Goal: Information Seeking & Learning: Learn about a topic

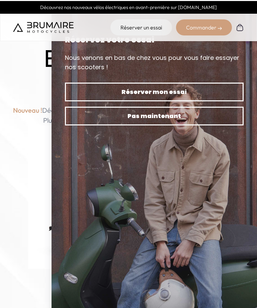
scroll to position [15, 0]
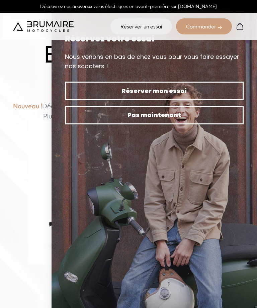
click at [37, 283] on div "Entrez dans une nouvelle ère Nouveau ! Découvrez notre nouveau scooter électriq…" at bounding box center [128, 175] width 235 height 270
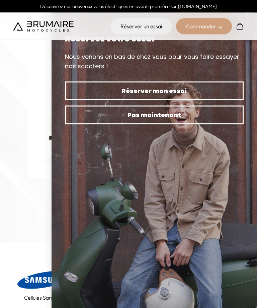
scroll to position [101, 0]
click at [219, 198] on img at bounding box center [153, 154] width 205 height 308
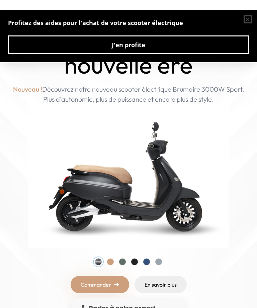
scroll to position [30, 0]
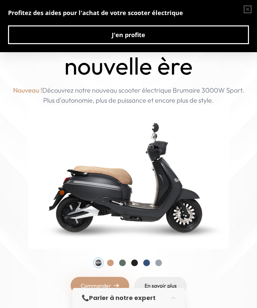
click at [112, 264] on div at bounding box center [110, 262] width 7 height 7
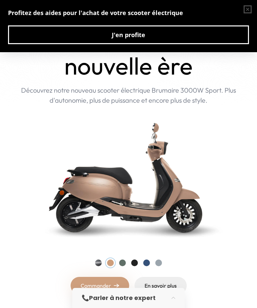
click at [124, 265] on div at bounding box center [122, 262] width 7 height 7
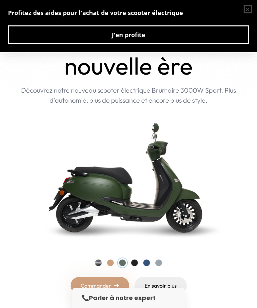
click at [137, 262] on div at bounding box center [134, 262] width 7 height 7
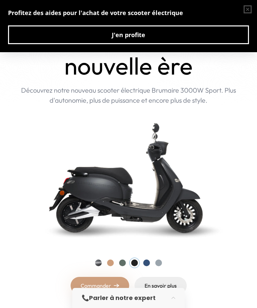
click at [151, 260] on div at bounding box center [128, 262] width 67 height 7
click at [144, 264] on div at bounding box center [146, 262] width 7 height 7
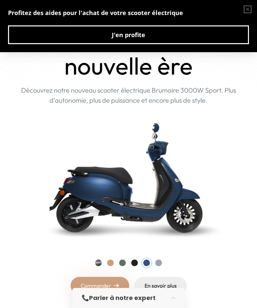
click at [136, 264] on div at bounding box center [134, 262] width 7 height 7
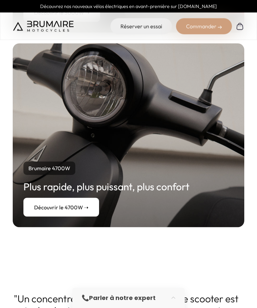
scroll to position [1490, 0]
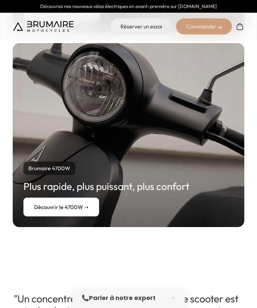
click at [79, 198] on link "Découvrir le 4700W ➝" at bounding box center [61, 207] width 76 height 19
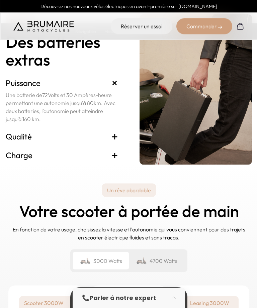
scroll to position [1608, 0]
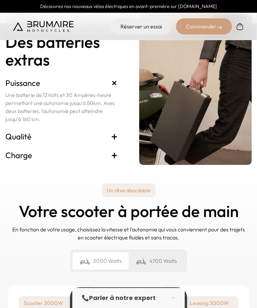
click at [113, 142] on span "+" at bounding box center [114, 136] width 7 height 11
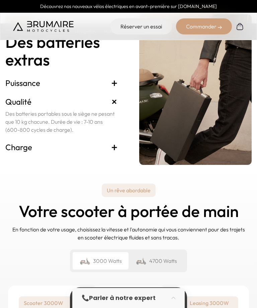
click at [117, 152] on span "+" at bounding box center [114, 147] width 7 height 11
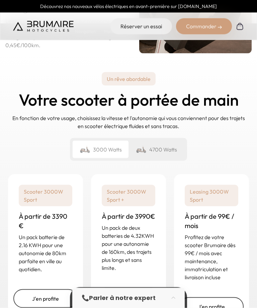
scroll to position [1720, 0]
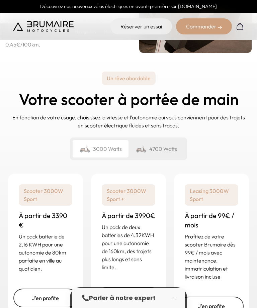
click at [172, 157] on div "4700 Watts" at bounding box center [156, 148] width 56 height 17
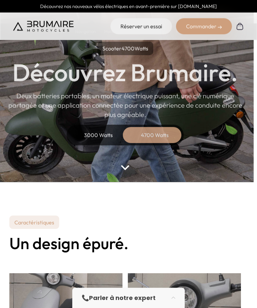
scroll to position [29, 3]
